Goal: Task Accomplishment & Management: Complete application form

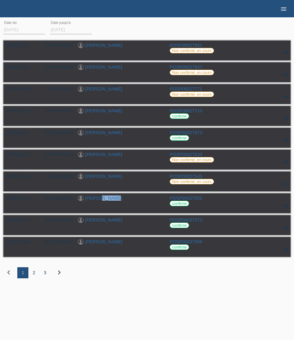
click at [281, 6] on icon "menu" at bounding box center [283, 9] width 7 height 7
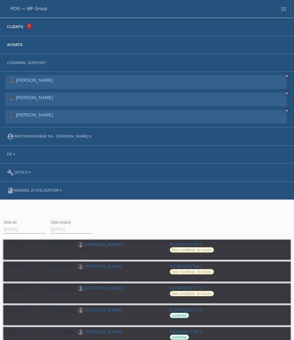
click at [20, 28] on link "Clients" at bounding box center [14, 27] width 23 height 4
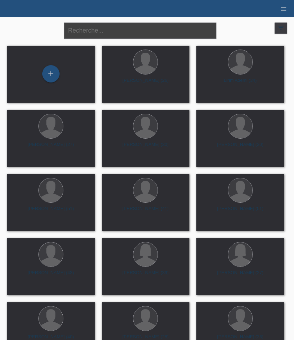
click at [121, 32] on input "text" at bounding box center [140, 31] width 152 height 16
paste input "Fazliji"
type input "Fazliji"
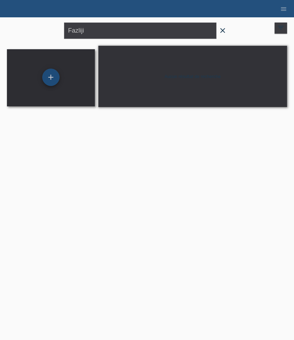
click at [50, 77] on div "+" at bounding box center [50, 77] width 17 height 17
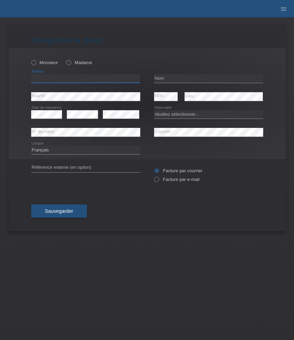
click at [71, 78] on input "text" at bounding box center [85, 78] width 109 height 9
paste input "Bujar"
type input "Bujar"
click at [48, 68] on div "Monsieur Madame" at bounding box center [85, 62] width 109 height 14
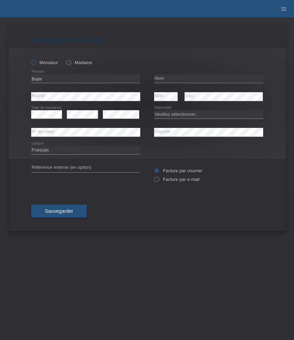
click at [48, 63] on label "Monsieur" at bounding box center [44, 62] width 27 height 5
click at [36, 63] on input "Monsieur" at bounding box center [33, 62] width 5 height 5
radio input "true"
click at [170, 75] on input "text" at bounding box center [208, 78] width 109 height 9
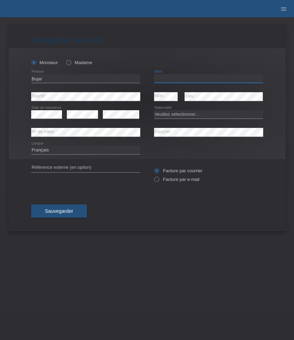
paste input "Fazliji"
type input "Fazliji"
click at [193, 116] on select "Veuillez sélectionner... Suisse Allemagne Autriche Liechtenstein ------------ A…" at bounding box center [208, 114] width 109 height 8
select select "CH"
click at [154, 110] on select "Veuillez sélectionner... Suisse Allemagne Autriche Liechtenstein ------------ A…" at bounding box center [208, 114] width 109 height 8
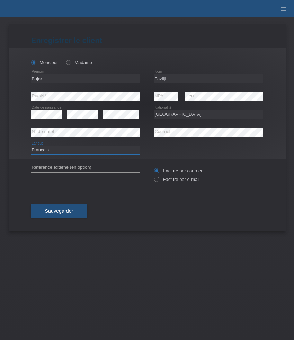
click at [103, 151] on select "Deutsch Français Italiano English" at bounding box center [85, 150] width 109 height 8
select select "de"
click at [31, 146] on select "Deutsch Français Italiano English" at bounding box center [85, 150] width 109 height 8
click at [172, 181] on label "Facture par e-mail" at bounding box center [176, 179] width 45 height 5
click at [159, 181] on input "Facture par e-mail" at bounding box center [156, 181] width 5 height 9
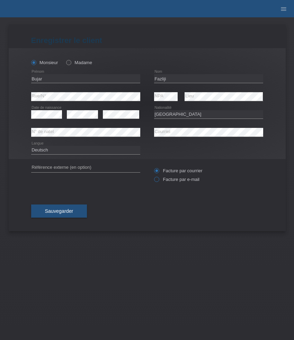
radio input "true"
click at [71, 208] on button "Sauvegarder" at bounding box center [59, 210] width 56 height 13
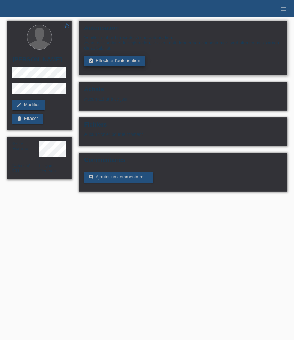
click at [109, 64] on link "assignment_turned_in Effectuer l’autorisation" at bounding box center [114, 61] width 61 height 10
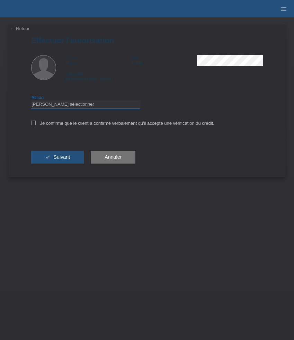
click at [94, 103] on select "Veuillez sélectionner CHF 1.00 - CHF 499.00 CHF 500.00 - CHF 1'999.00 CHF 2'000…" at bounding box center [85, 104] width 109 height 8
select select "3"
click at [31, 101] on select "Veuillez sélectionner CHF 1.00 - CHF 499.00 CHF 500.00 - CHF 1'999.00 CHF 2'000…" at bounding box center [85, 104] width 109 height 8
click at [73, 126] on label "Je confirme que le client a confirmé verbalement qu'il accepte une vérification…" at bounding box center [122, 123] width 183 height 5
click at [36, 125] on input "Je confirme que le client a confirmé verbalement qu'il accepte une vérification…" at bounding box center [33, 123] width 5 height 5
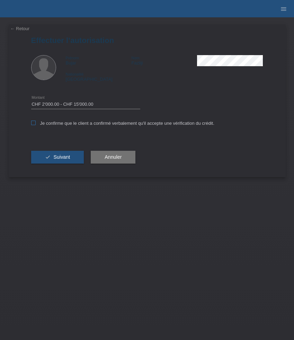
checkbox input "true"
click at [69, 155] on button "check Suivant" at bounding box center [57, 157] width 53 height 13
